Goal: Obtain resource: Download file/media

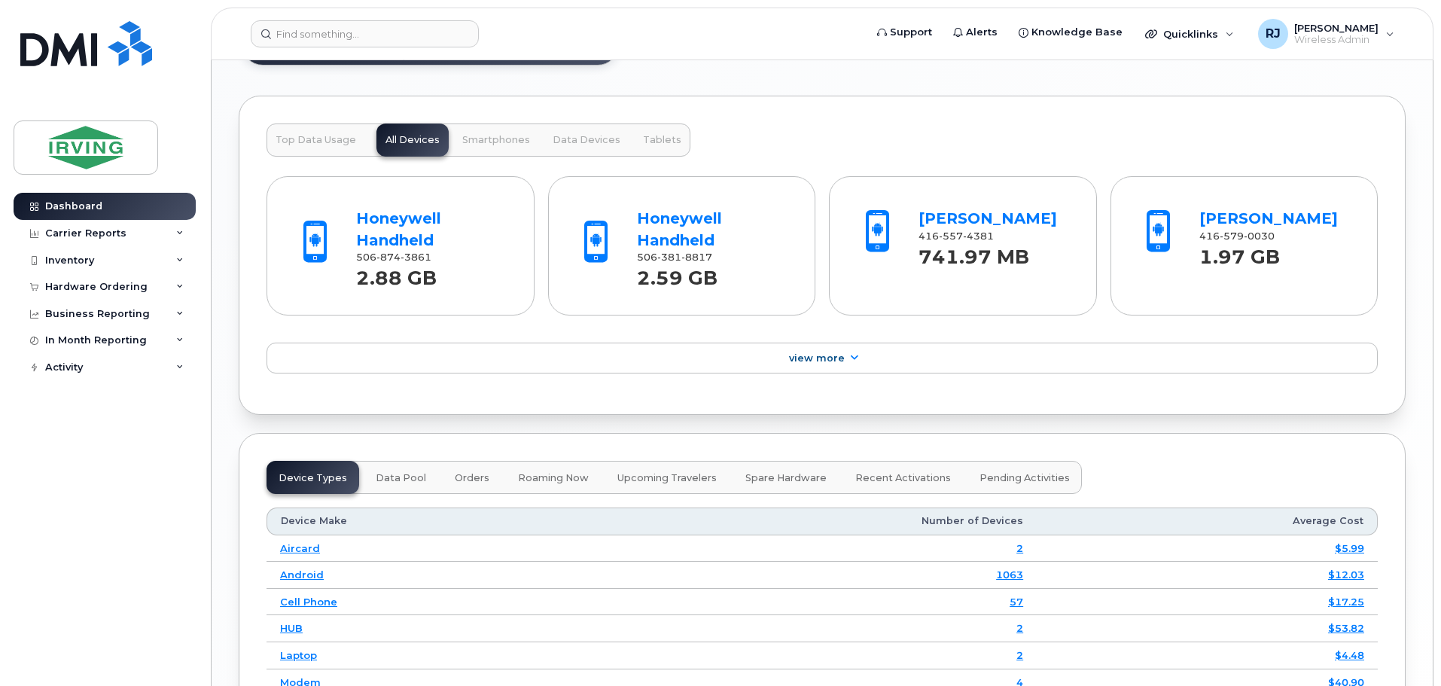
scroll to position [1564, 0]
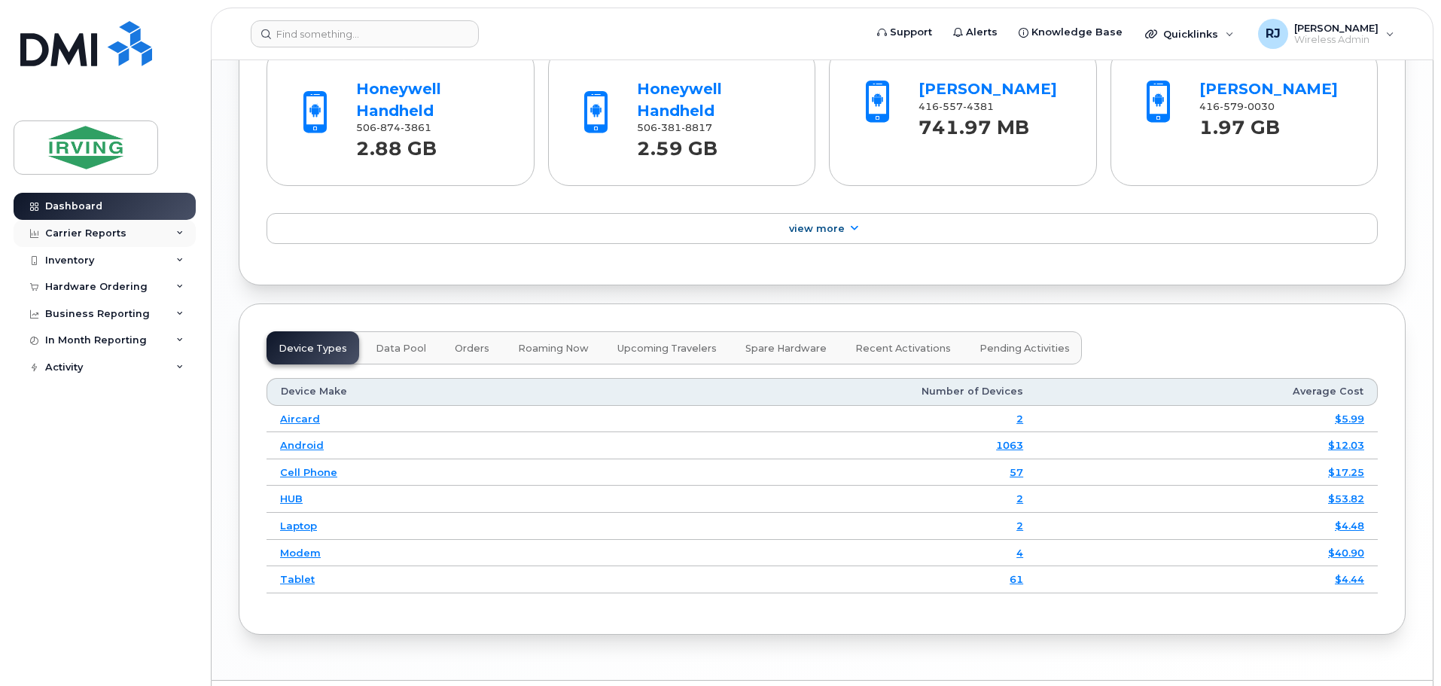
click at [185, 229] on div "Carrier Reports" at bounding box center [105, 233] width 182 height 27
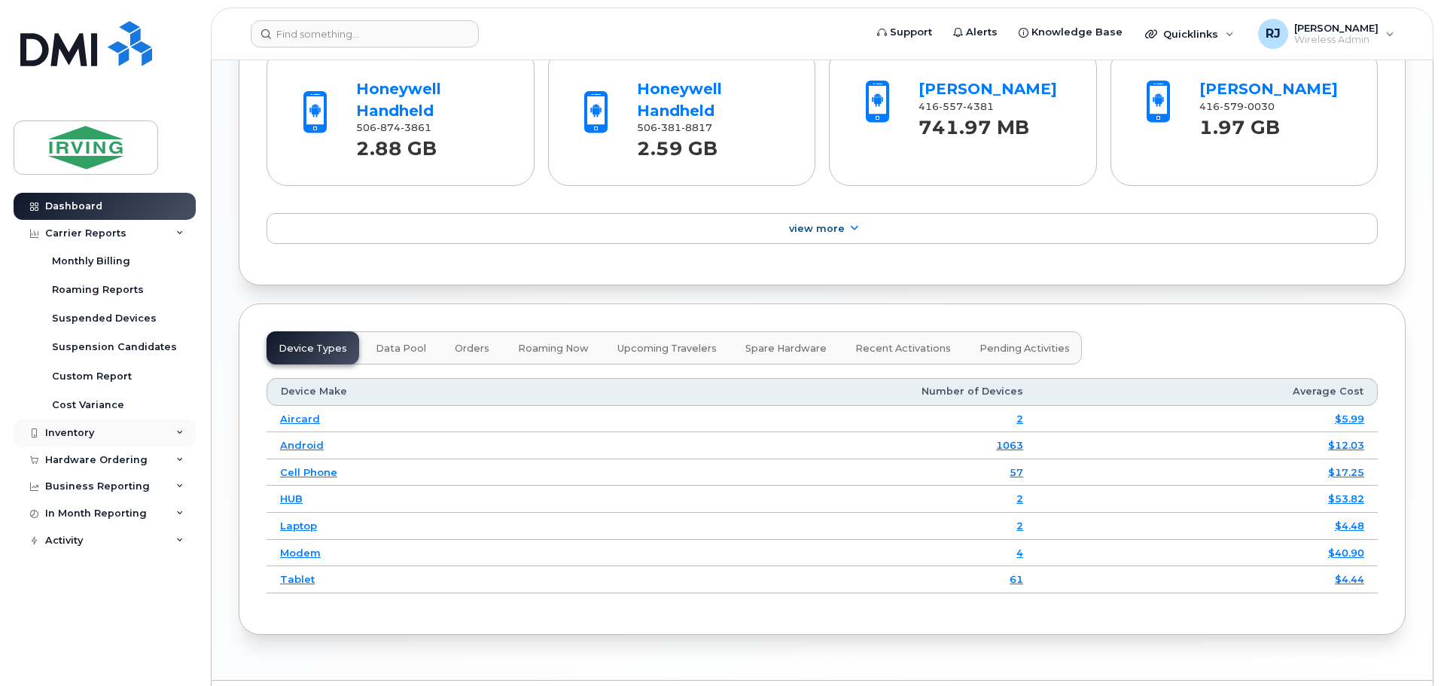
click at [181, 431] on icon at bounding box center [180, 433] width 8 height 8
click at [130, 458] on div "Mobility Devices" at bounding box center [94, 461] width 85 height 14
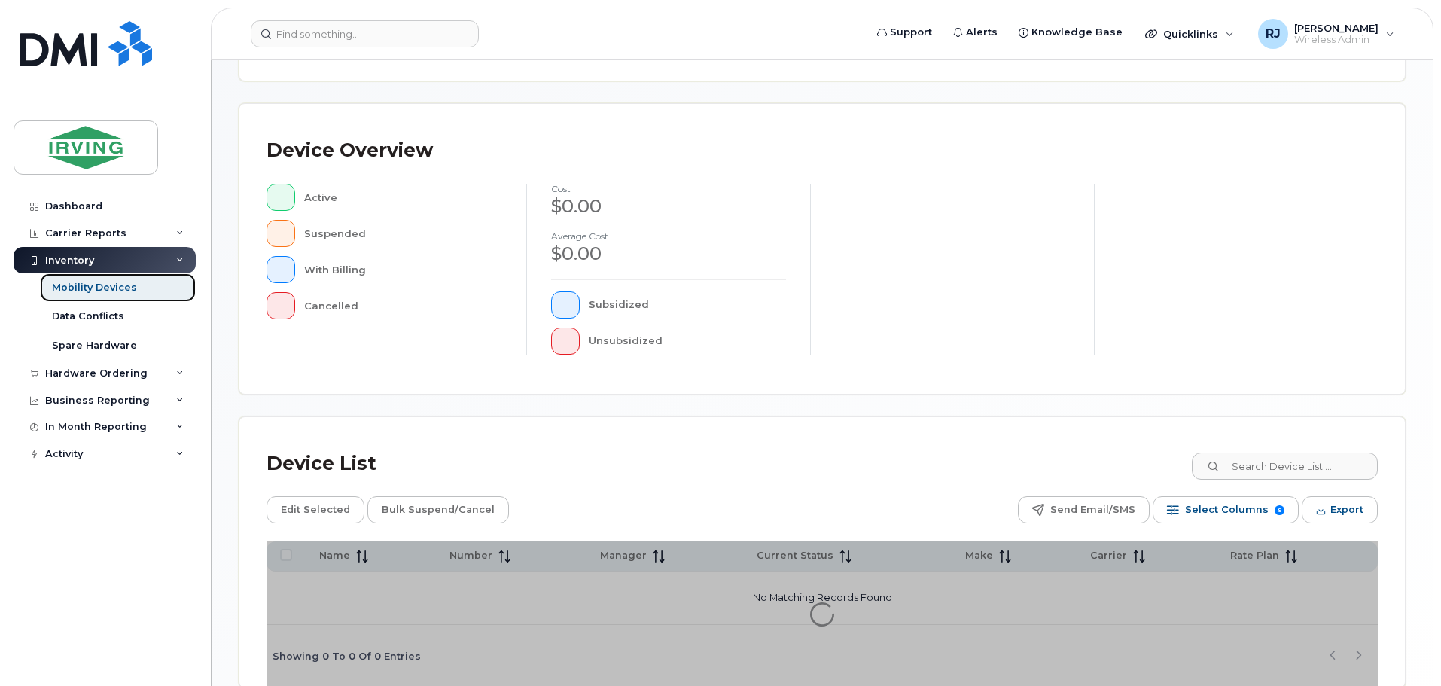
scroll to position [349, 0]
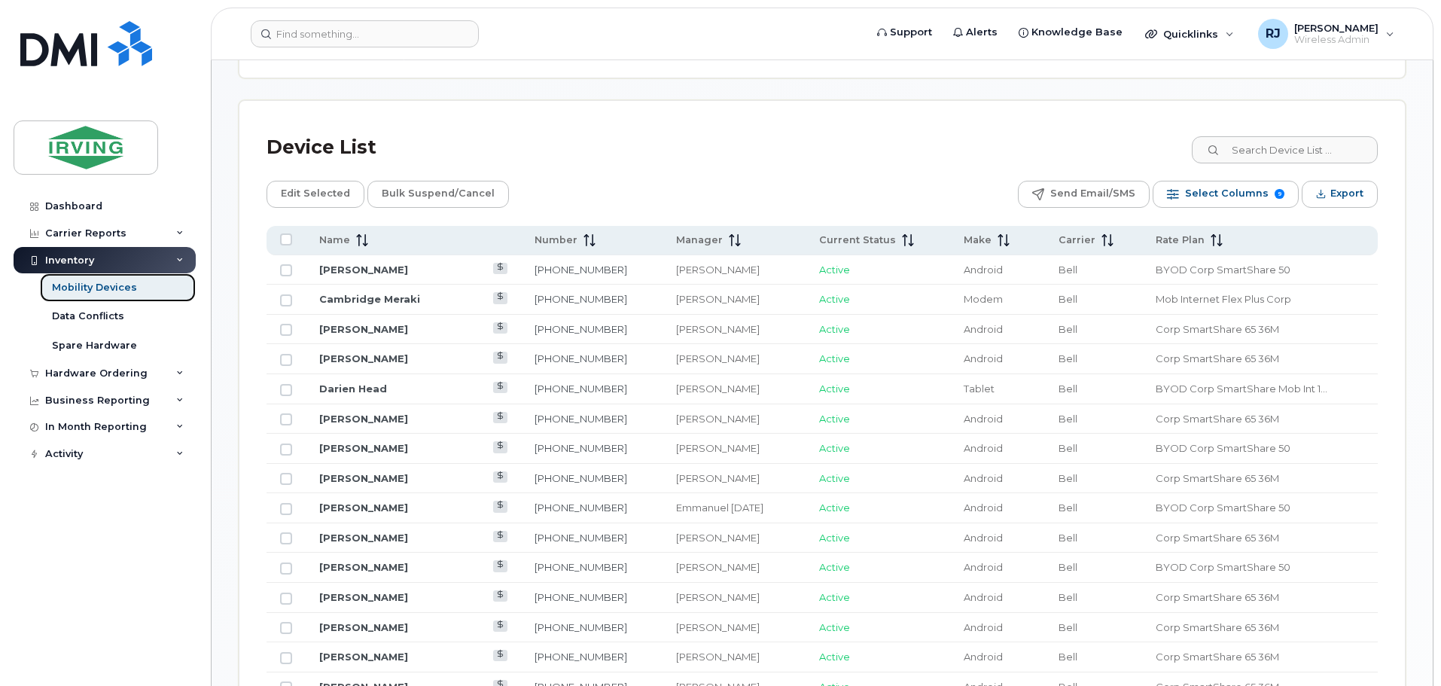
scroll to position [650, 0]
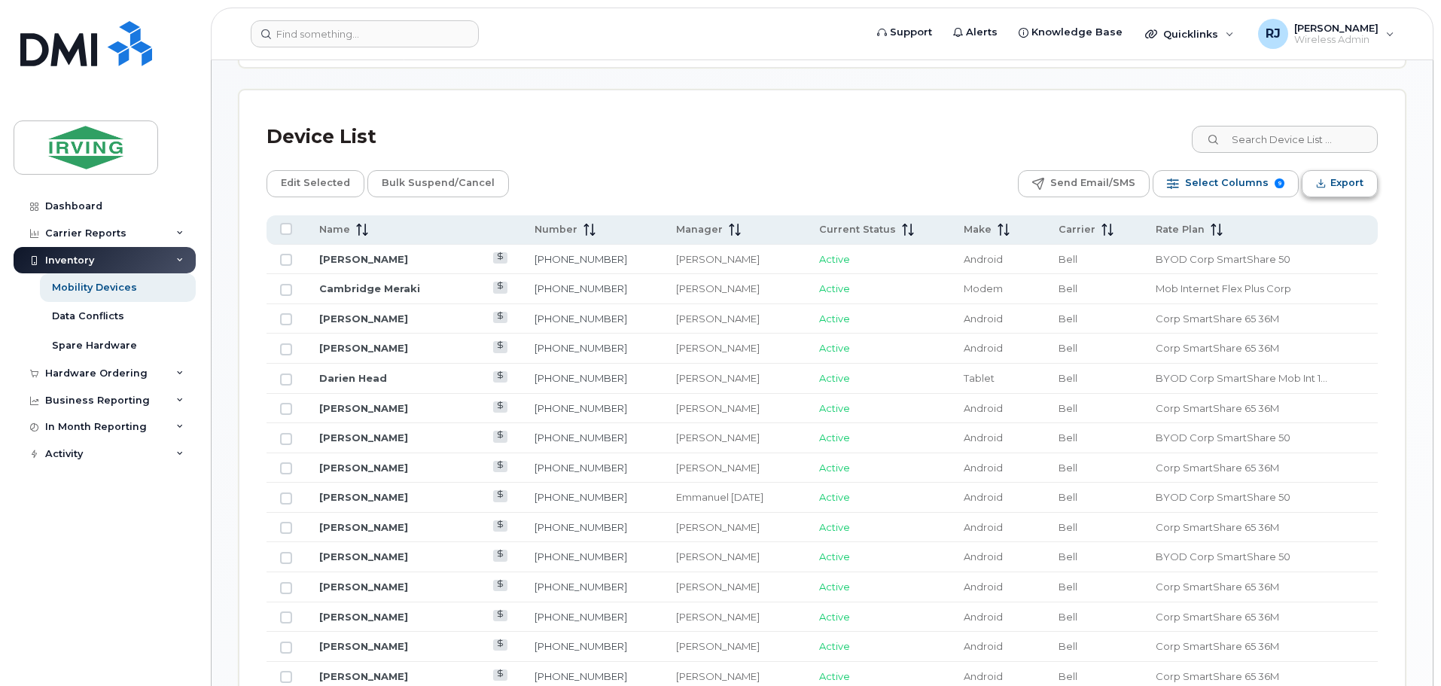
click at [1333, 193] on span "Export" at bounding box center [1346, 183] width 33 height 23
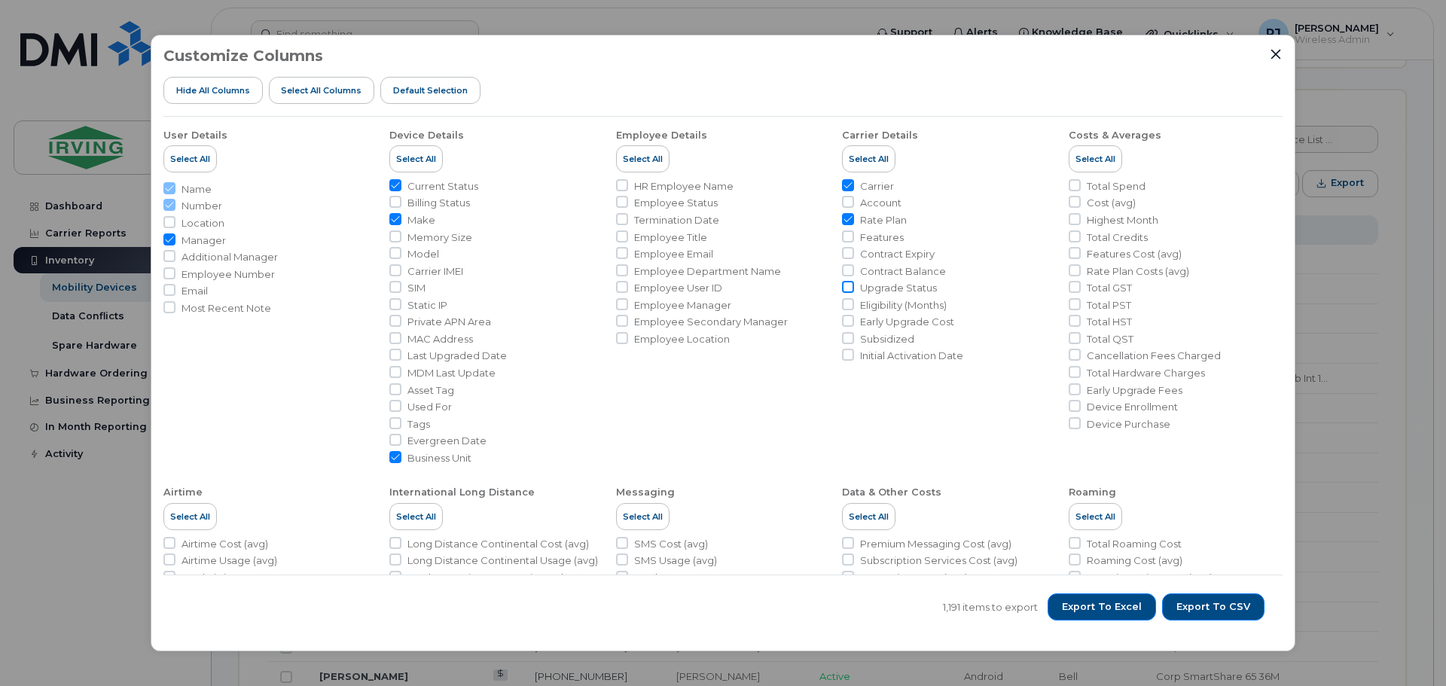
click at [845, 285] on input "Upgrade Status" at bounding box center [848, 287] width 12 height 12
checkbox input "true"
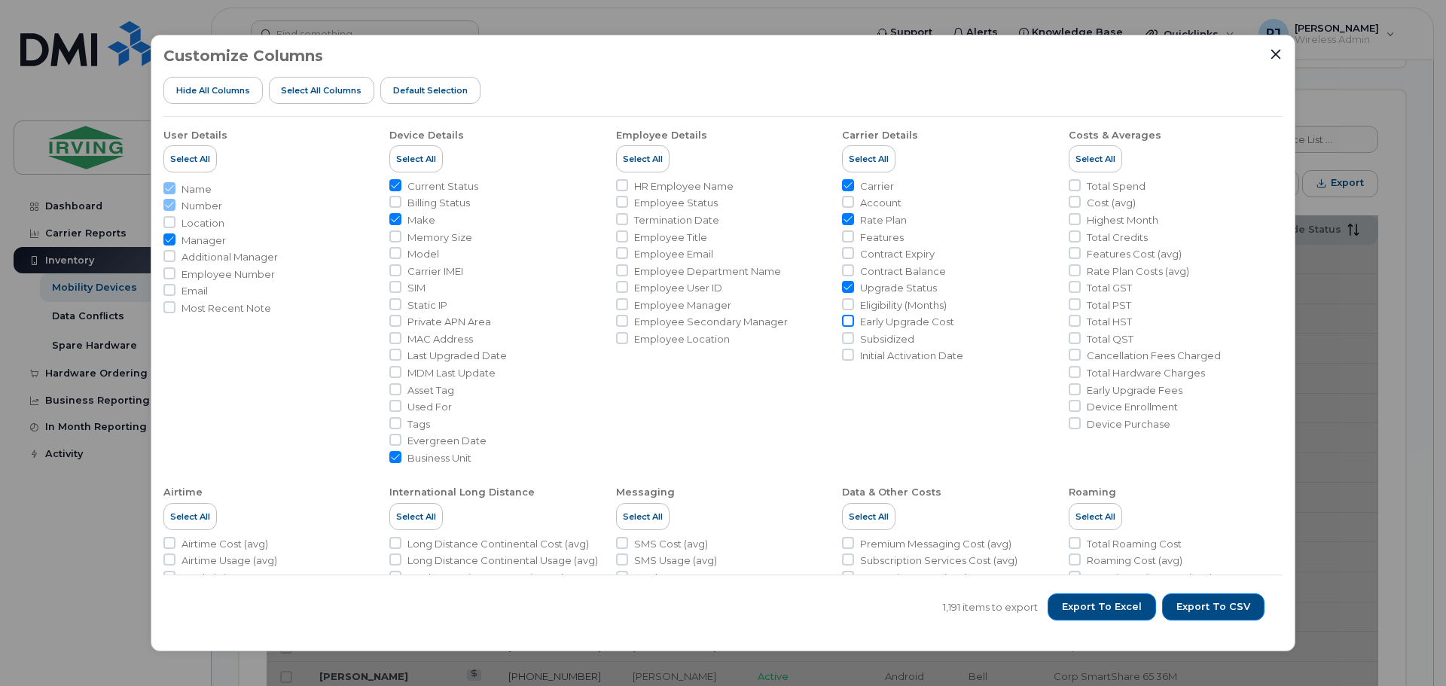
click at [848, 317] on input "Early Upgrade Cost" at bounding box center [848, 321] width 12 height 12
checkbox input "true"
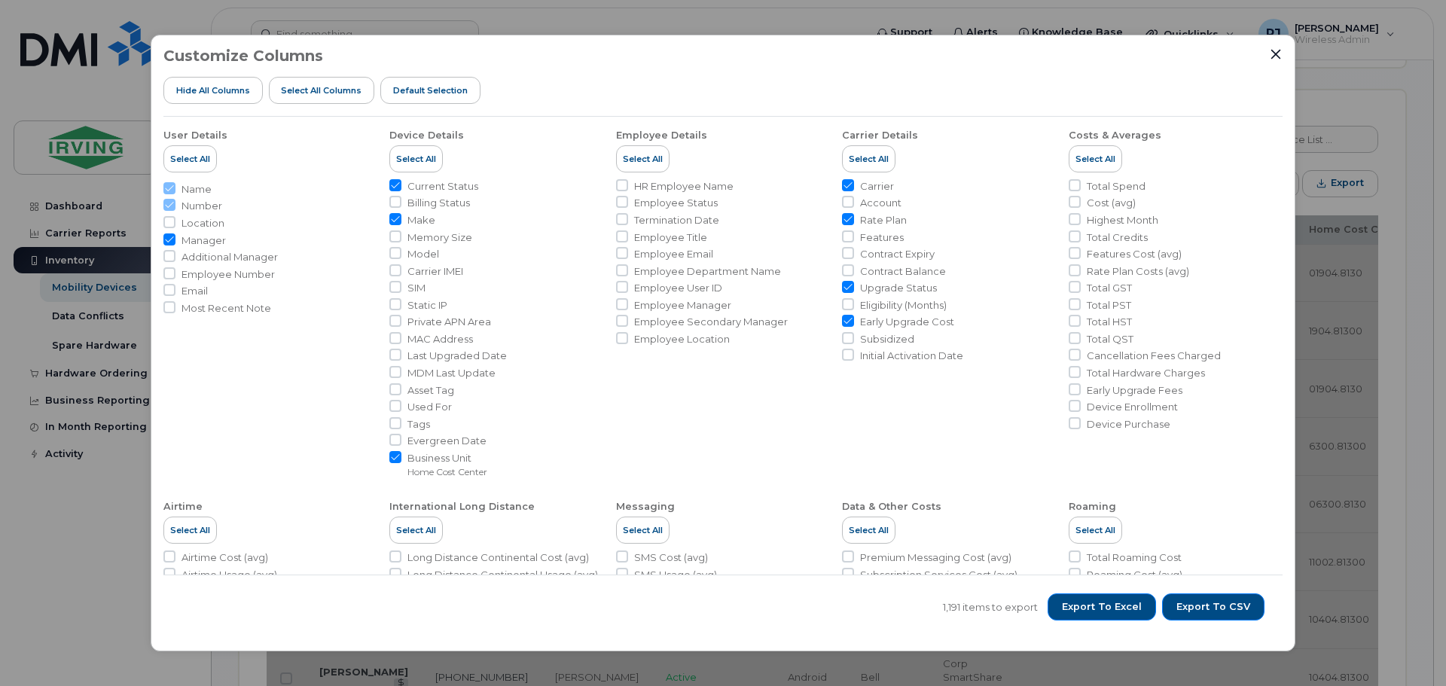
click at [849, 226] on li "Rate Plan" at bounding box center [949, 220] width 214 height 14
click at [847, 221] on input "Rate Plan" at bounding box center [848, 219] width 12 height 12
checkbox input "false"
click at [845, 181] on input "Carrier" at bounding box center [848, 185] width 12 height 12
checkbox input "false"
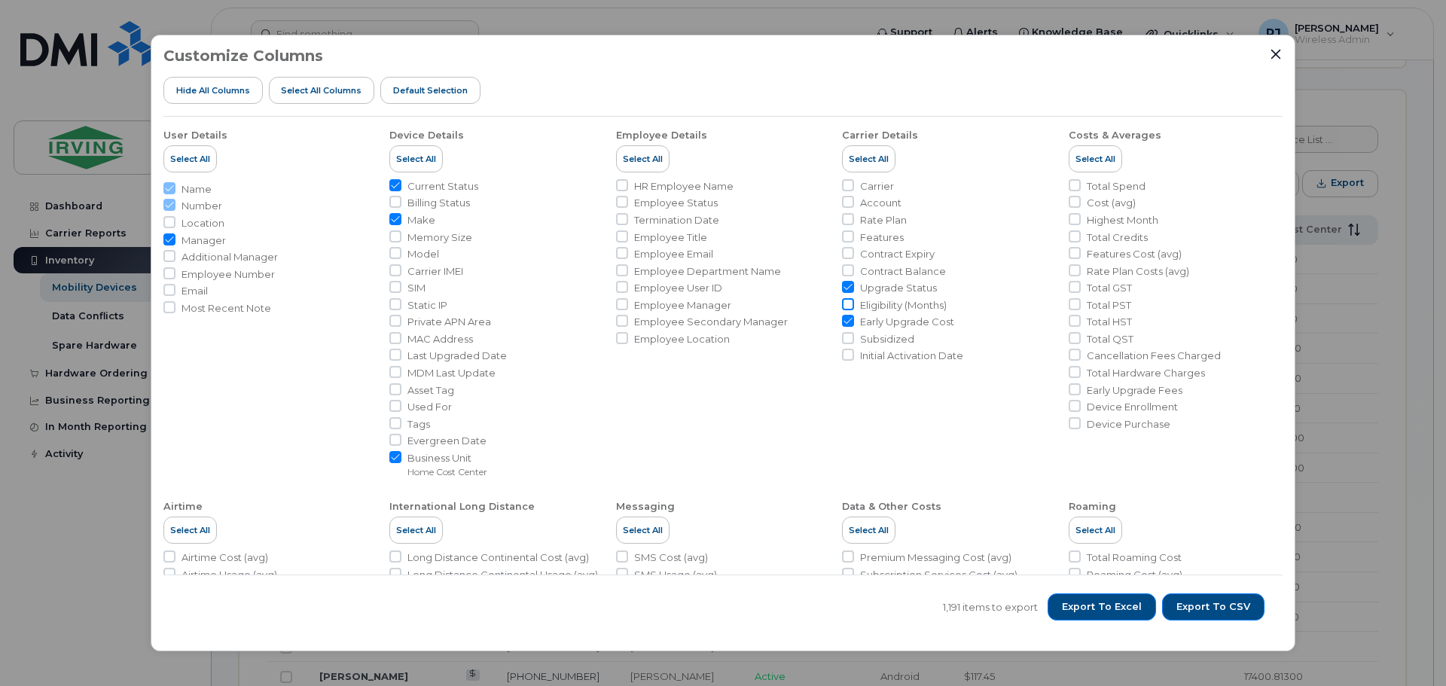
click at [845, 303] on input "Eligibility (Months)" at bounding box center [848, 304] width 12 height 12
checkbox input "true"
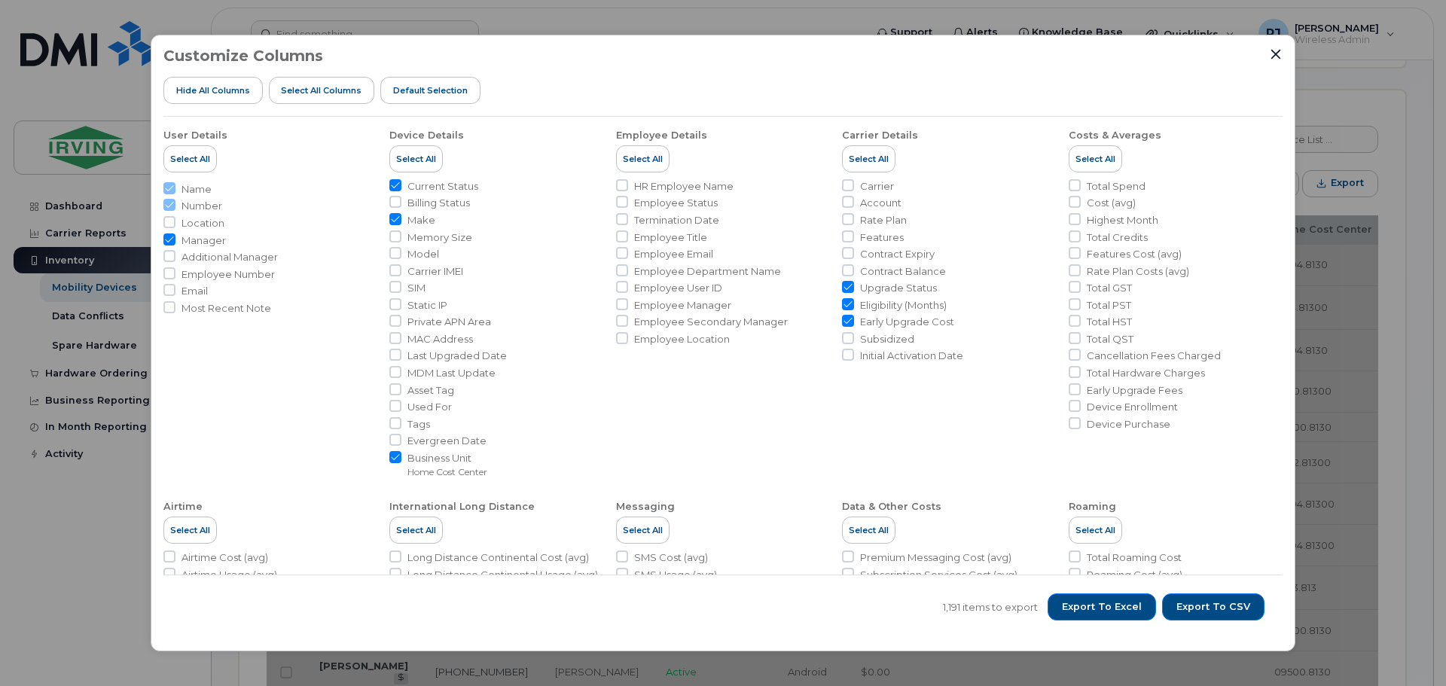
drag, startPoint x: 1124, startPoint y: 593, endPoint x: 1130, endPoint y: 581, distance: 13.5
click at [1127, 587] on div "1,191 items to export Export to Excel Export to CSV" at bounding box center [722, 606] width 1119 height 64
click at [1129, 598] on button "Export to Excel" at bounding box center [1101, 606] width 108 height 27
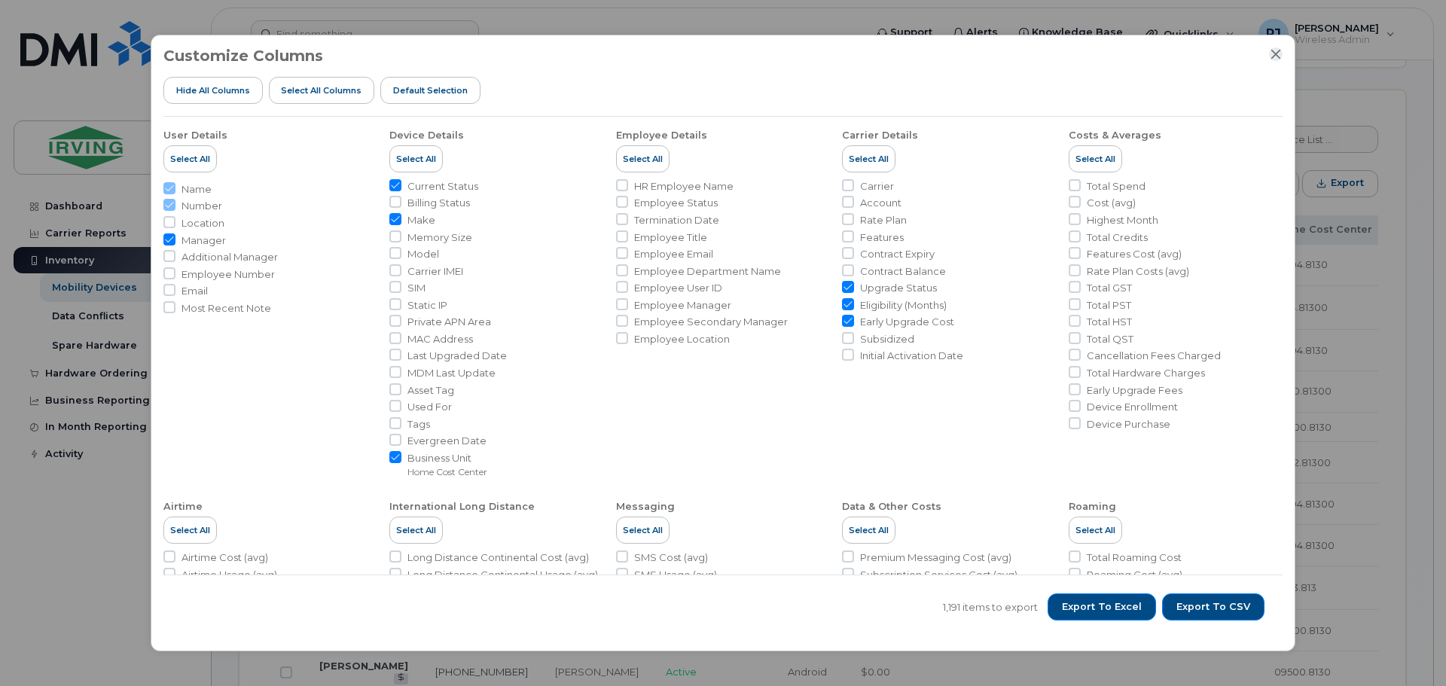
click at [1272, 56] on icon "Close" at bounding box center [1275, 54] width 12 height 12
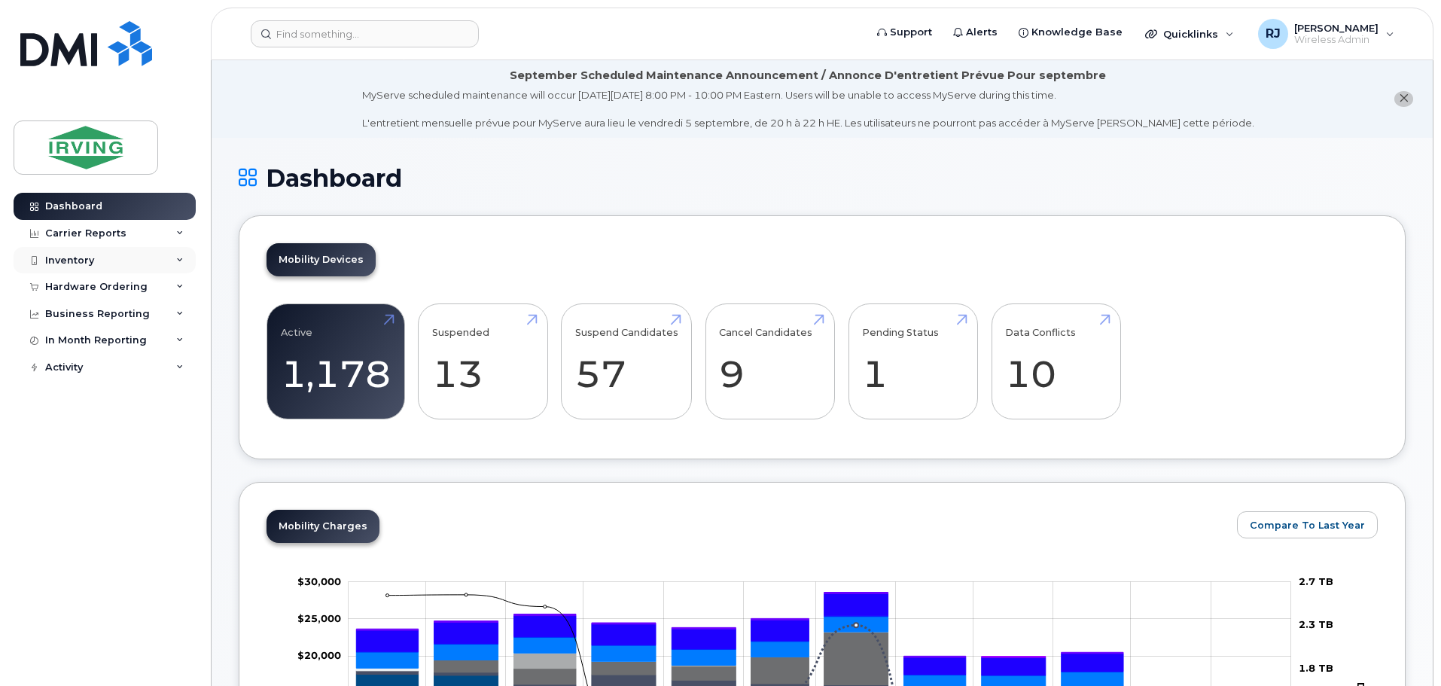
click at [71, 252] on div "Inventory" at bounding box center [105, 260] width 182 height 27
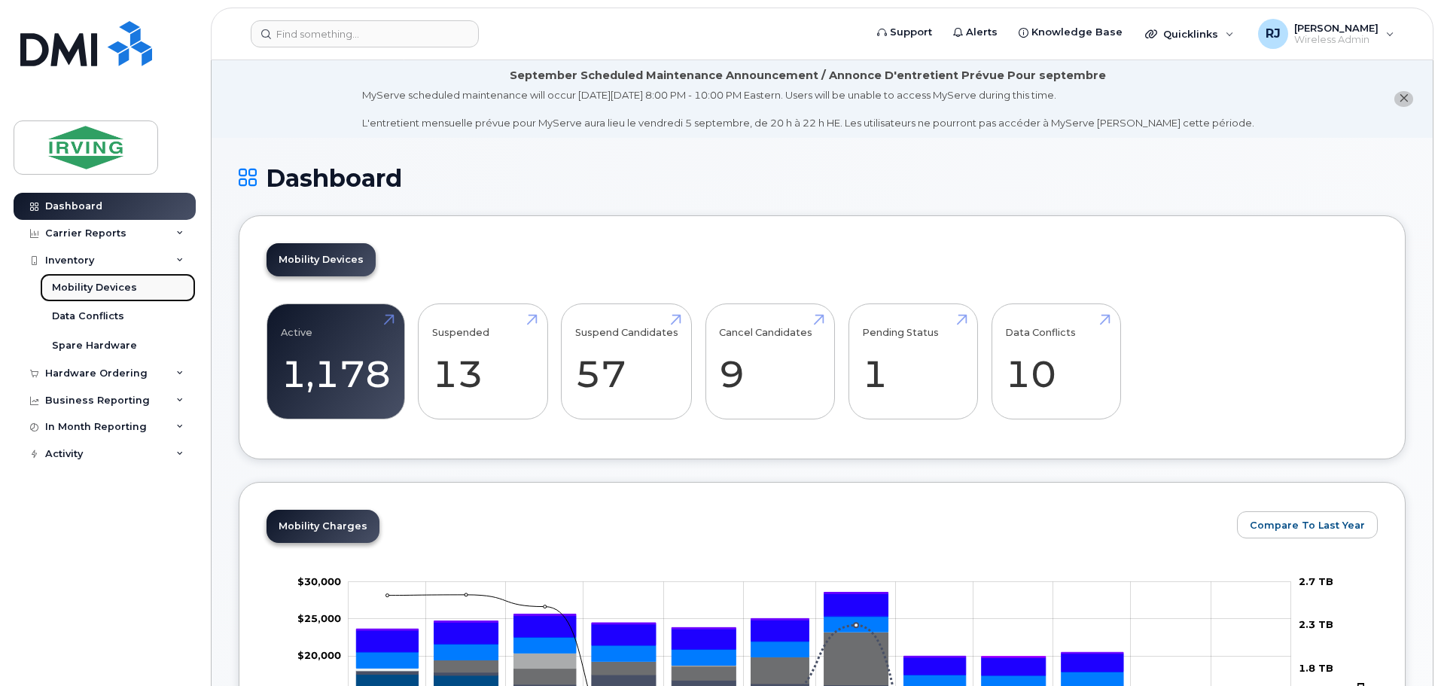
click at [119, 286] on div "Mobility Devices" at bounding box center [94, 288] width 85 height 14
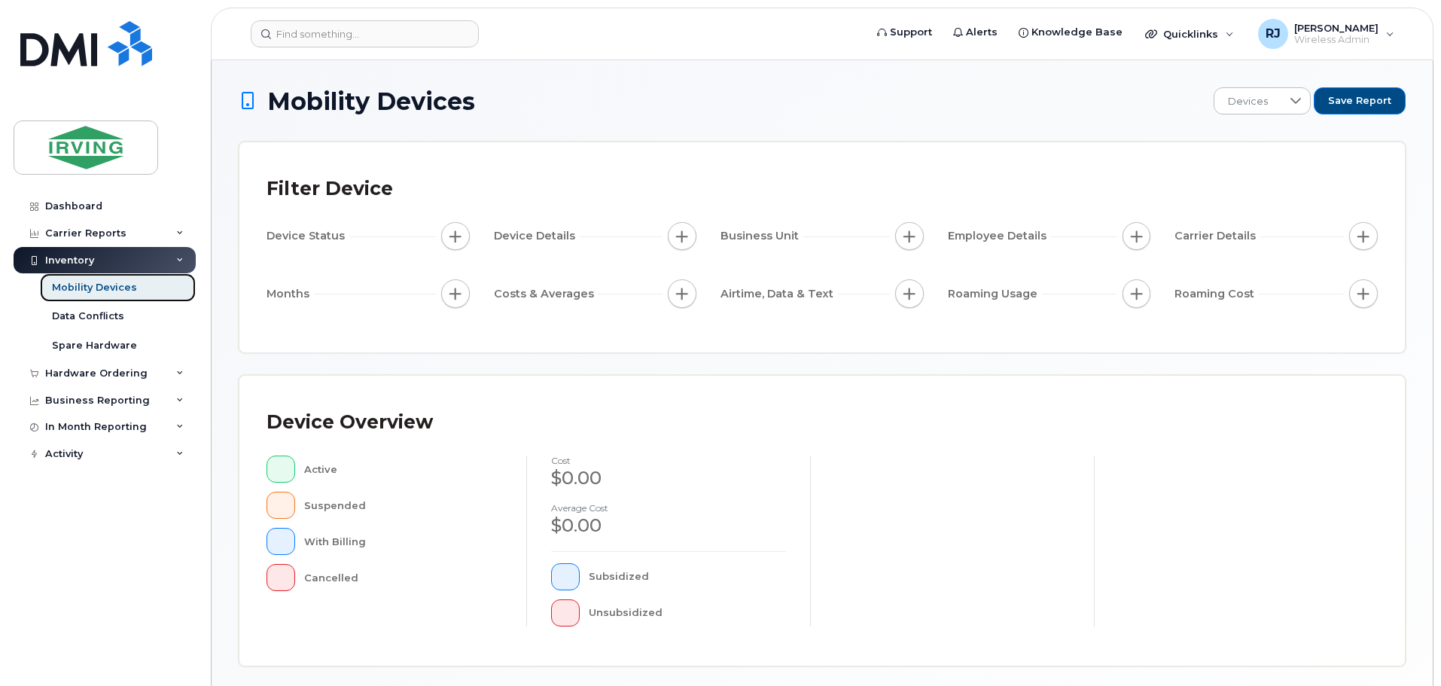
scroll to position [349, 0]
